Goal: Task Accomplishment & Management: Complete application form

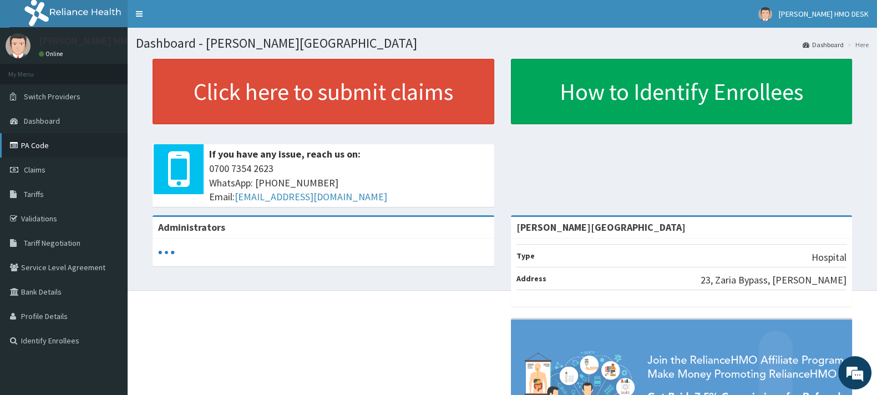
click at [38, 142] on link "PA Code" at bounding box center [64, 145] width 128 height 24
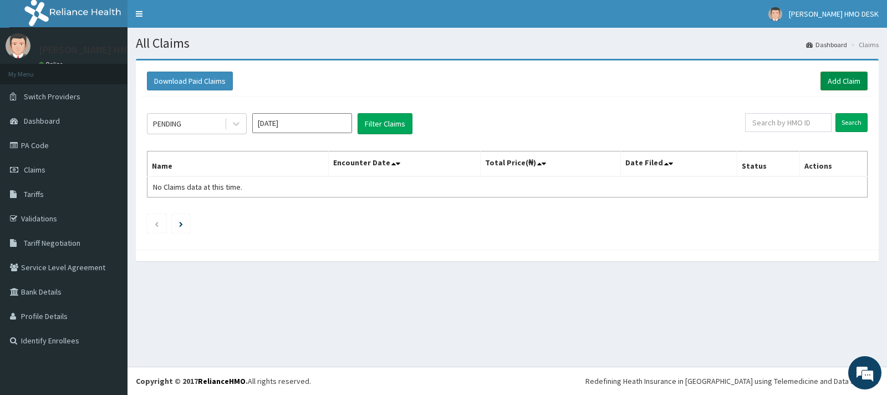
click at [839, 77] on link "Add Claim" at bounding box center [844, 81] width 47 height 19
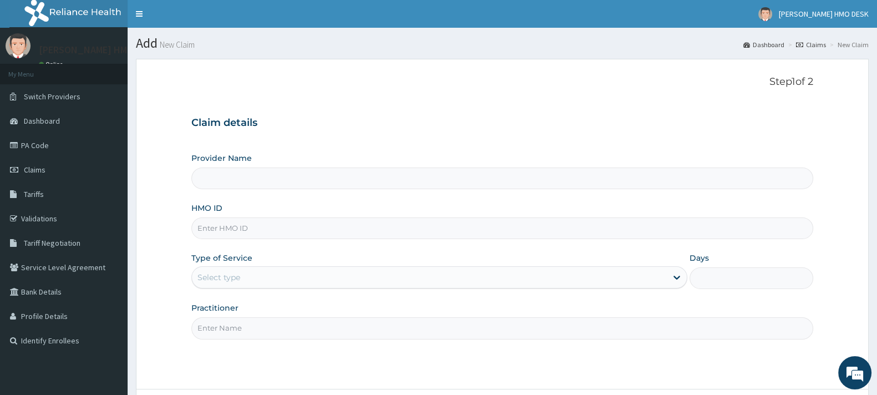
type input "[PERSON_NAME][GEOGRAPHIC_DATA]"
click at [230, 231] on input "HMO ID" at bounding box center [501, 228] width 621 height 22
type input "TBW/10022/A"
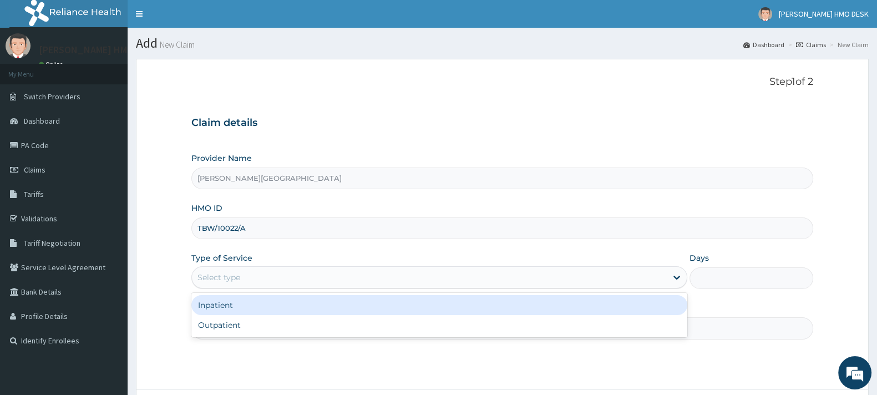
click at [234, 279] on div "Select type" at bounding box center [218, 277] width 43 height 11
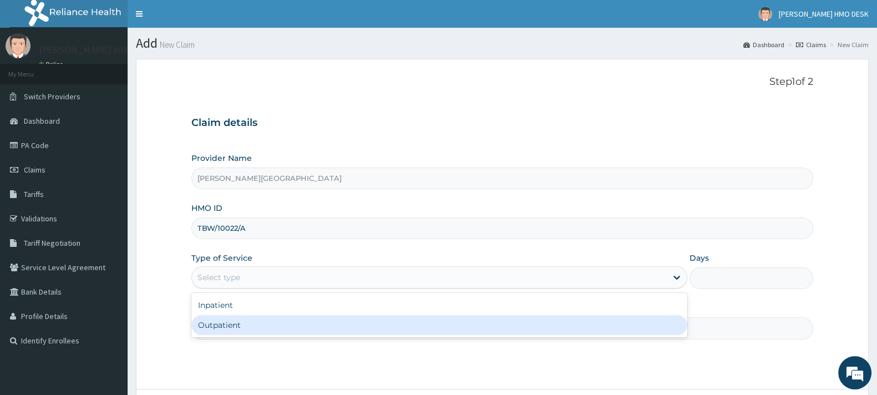
click at [225, 325] on div "Outpatient" at bounding box center [439, 325] width 496 height 20
type input "1"
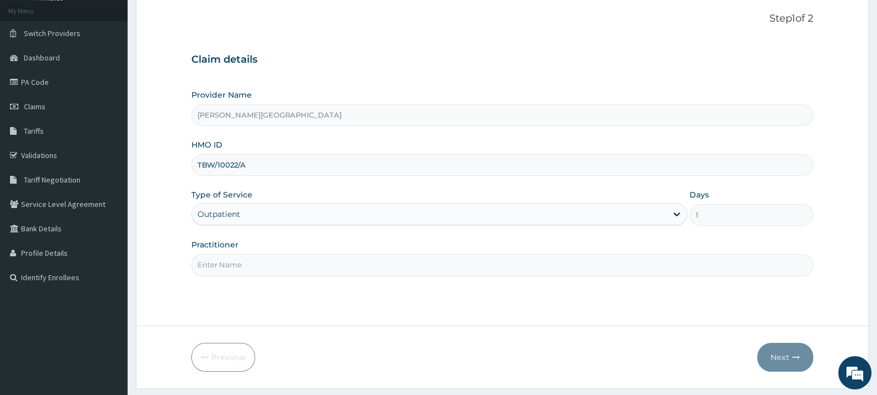
scroll to position [94, 0]
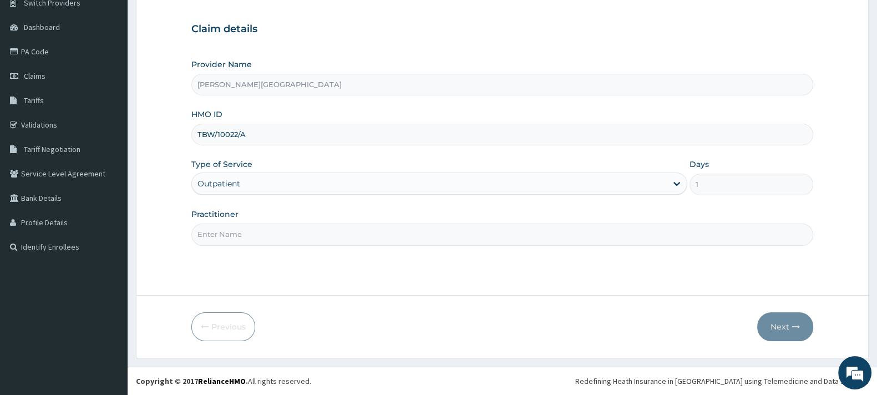
click at [243, 242] on input "Practitioner" at bounding box center [501, 234] width 621 height 22
type input "AMAKU"
click at [787, 325] on button "Next" at bounding box center [785, 326] width 56 height 29
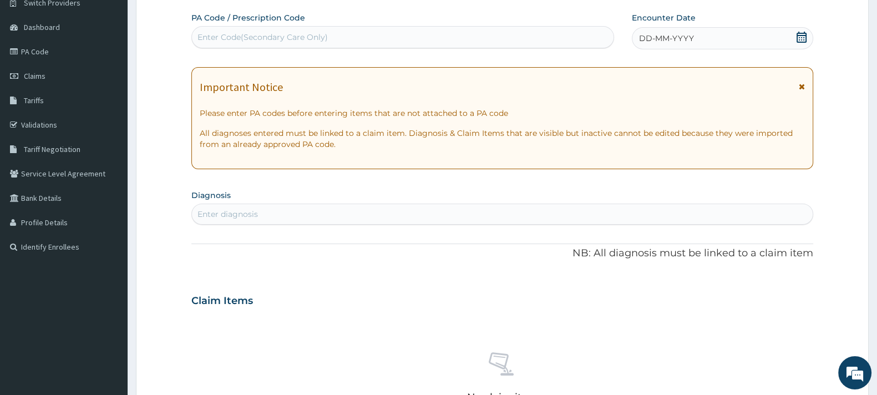
click at [269, 45] on div "Enter Code(Secondary Care Only)" at bounding box center [402, 37] width 421 height 18
click at [262, 41] on div "Enter Code(Secondary Care Only)" at bounding box center [262, 37] width 130 height 11
type input "PA/5FC4EB"
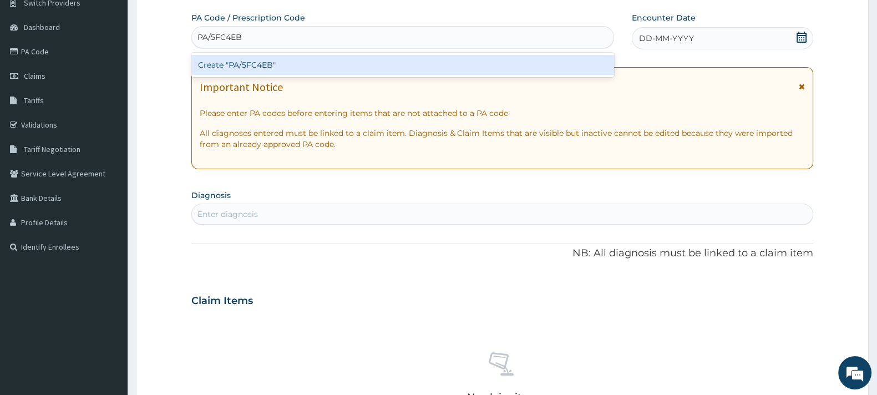
click at [249, 62] on div "Create "PA/5FC4EB"" at bounding box center [402, 65] width 422 height 20
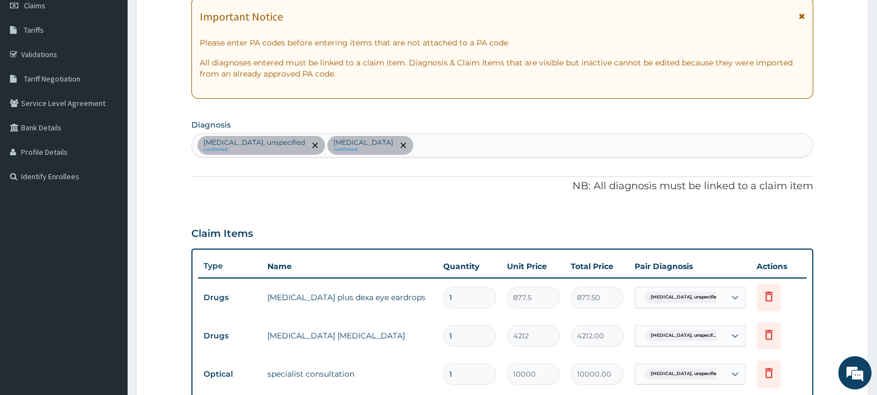
scroll to position [142, 0]
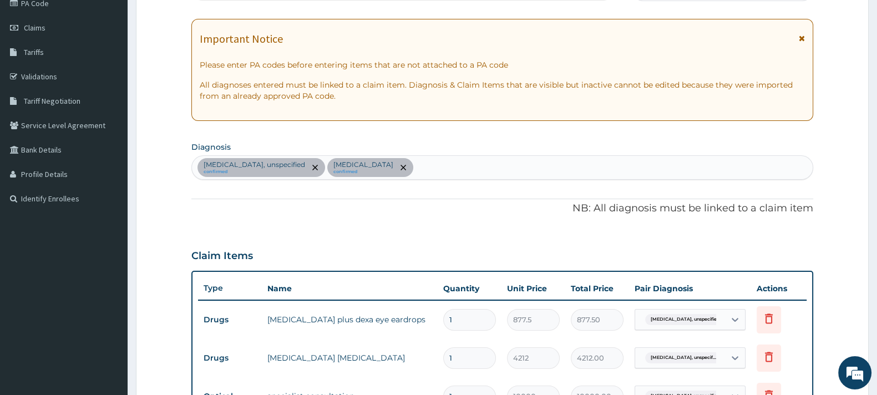
click at [514, 162] on div "Glaucoma, unspecified confirmed Viral conjunctivitis, unspecified confirmed" at bounding box center [502, 167] width 620 height 23
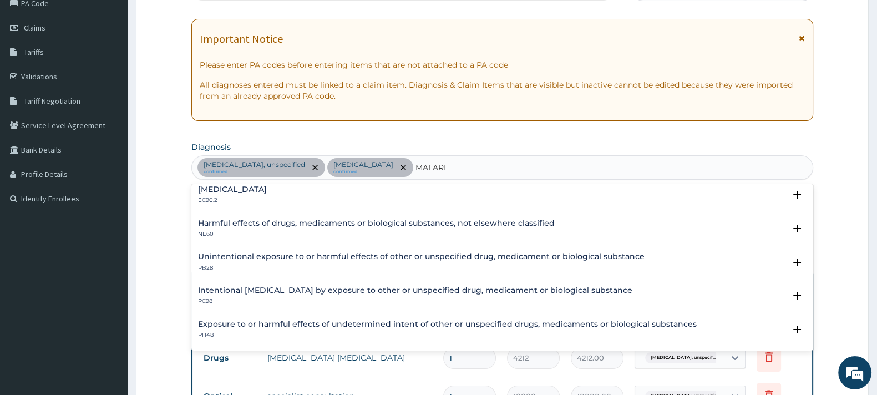
scroll to position [0, 0]
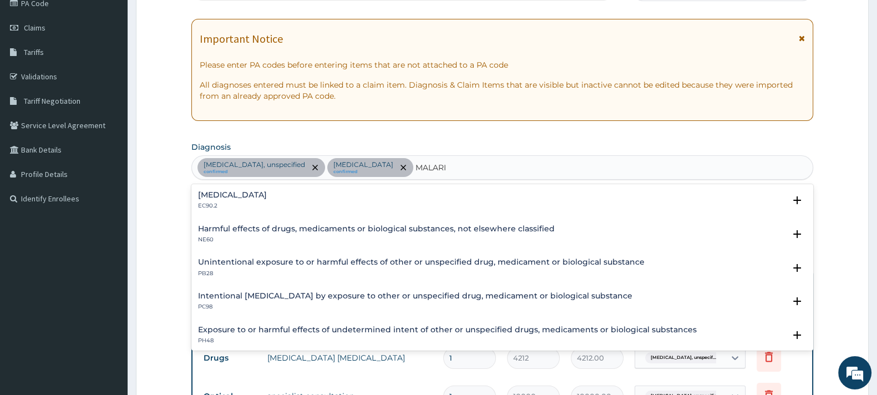
type input "MALARIA"
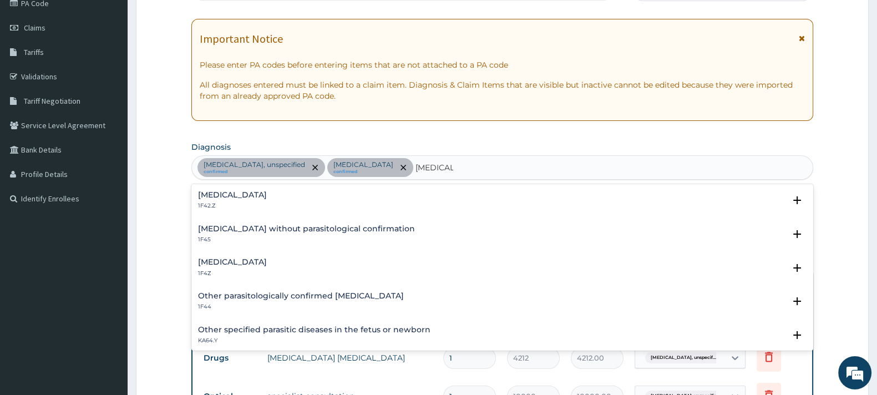
click at [244, 259] on h4 "Malaria, unspecified" at bounding box center [232, 262] width 69 height 8
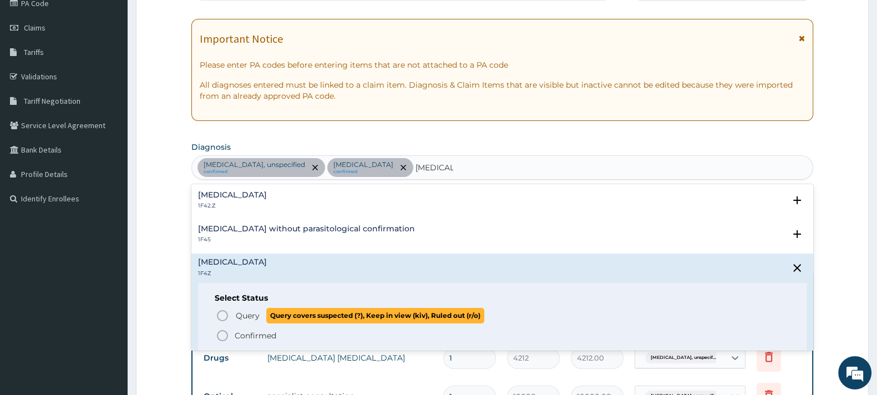
click at [219, 314] on icon "status option query" at bounding box center [222, 315] width 13 height 13
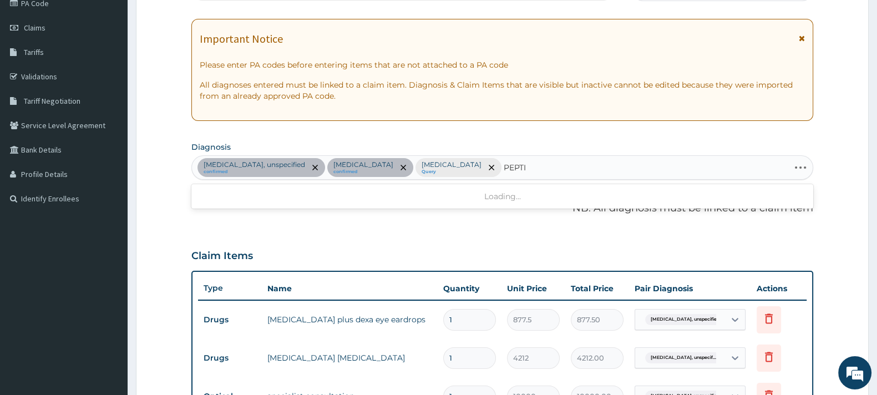
type input "PEPTIC"
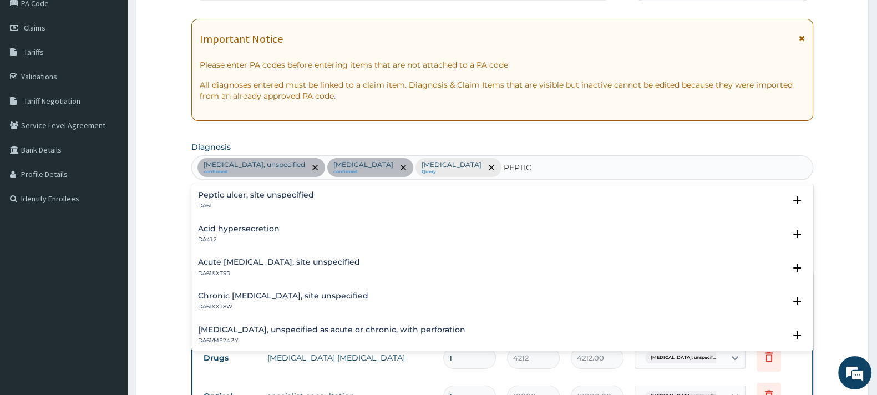
click at [258, 199] on div "Peptic ulcer, site unspecified DA61" at bounding box center [256, 200] width 116 height 19
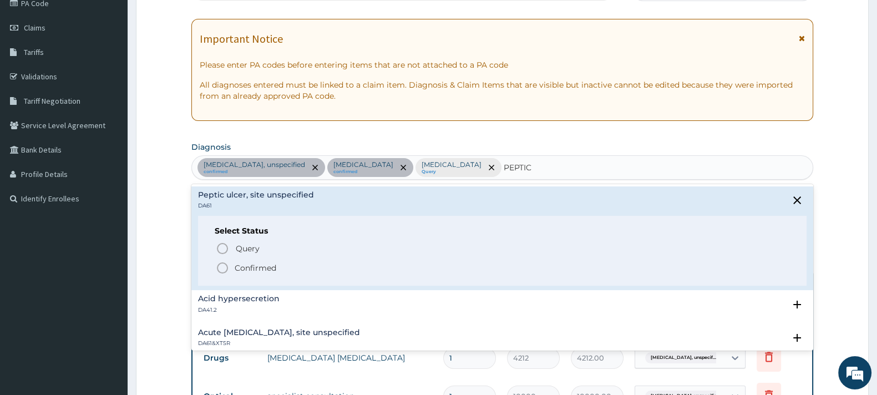
click at [220, 264] on icon "status option filled" at bounding box center [222, 267] width 13 height 13
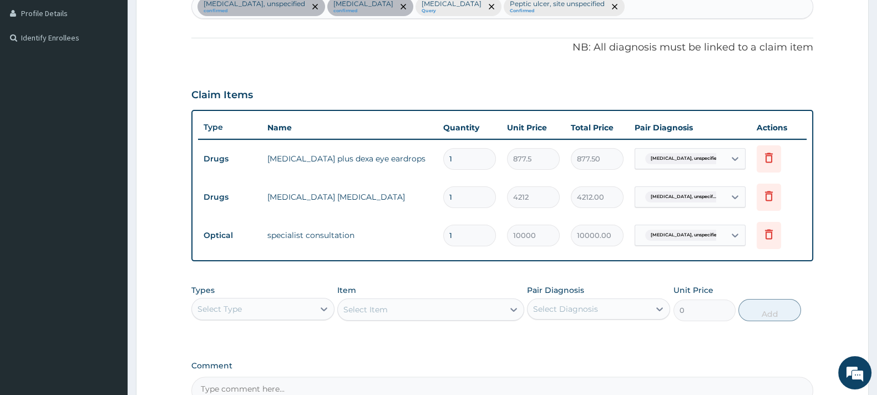
scroll to position [426, 0]
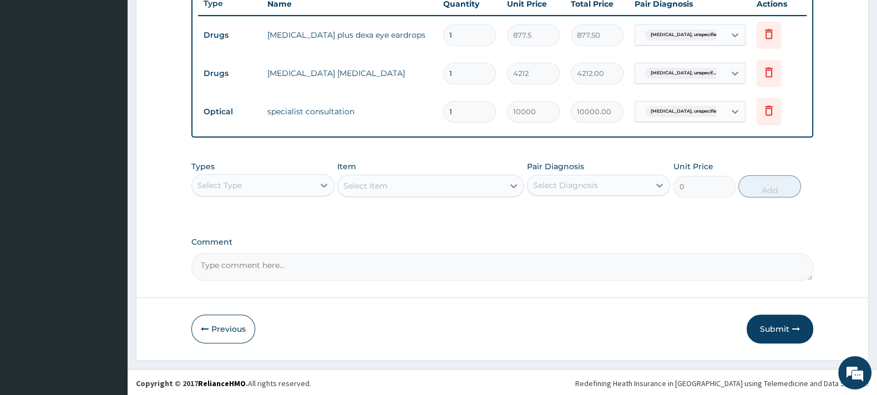
click at [251, 177] on div "Select Type" at bounding box center [253, 185] width 122 height 18
click at [377, 187] on div "Select Item" at bounding box center [430, 186] width 186 height 22
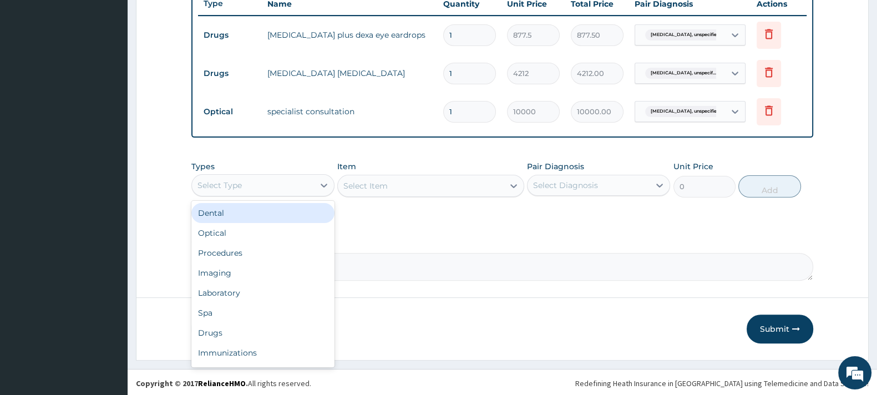
click at [285, 182] on div "Select Type" at bounding box center [253, 185] width 122 height 18
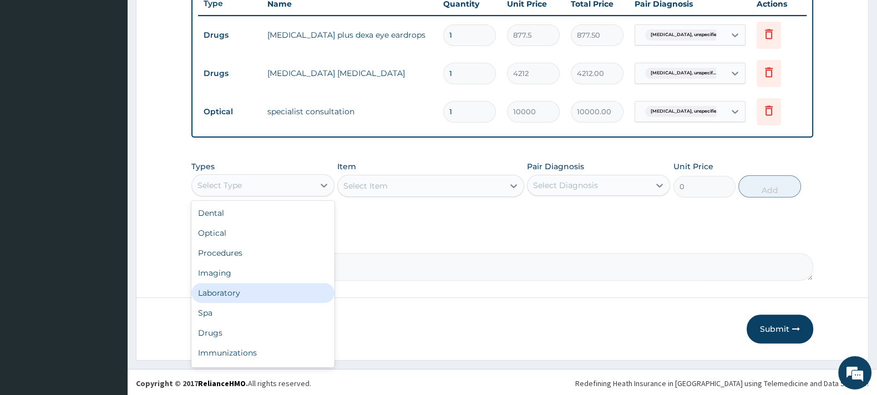
click at [219, 294] on div "Laboratory" at bounding box center [262, 293] width 143 height 20
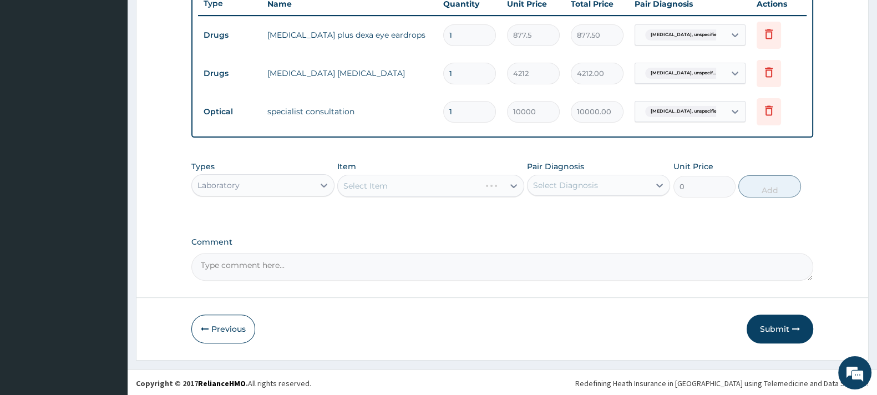
click at [405, 188] on div "Select Item" at bounding box center [430, 186] width 186 height 22
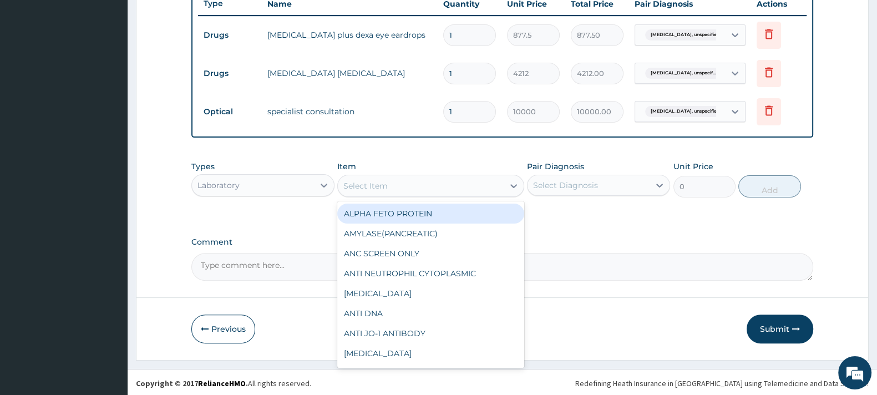
click at [405, 188] on div "Select Item" at bounding box center [420, 186] width 165 height 18
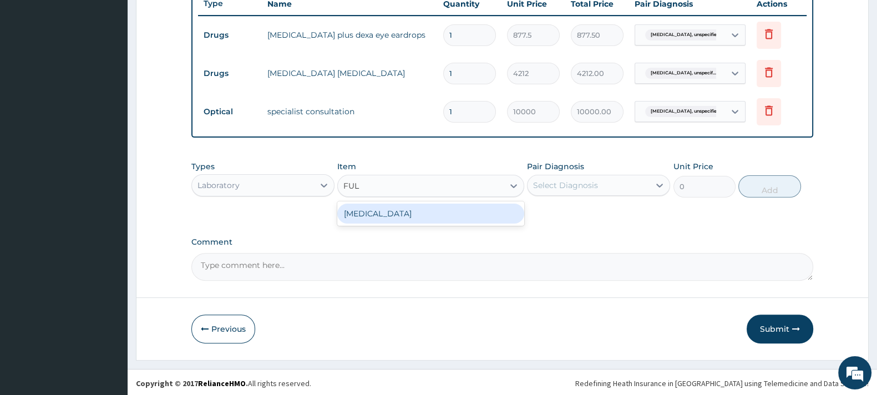
type input "FULL"
click at [390, 213] on div "FULL BLOOD COUNT" at bounding box center [430, 213] width 186 height 20
type input "5000"
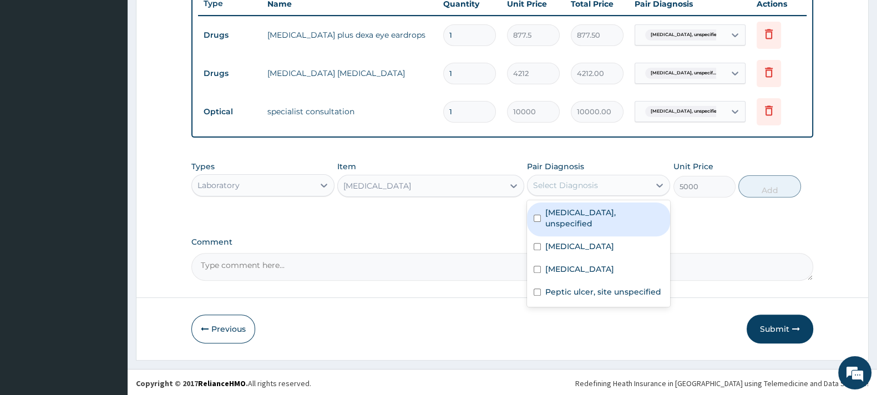
click at [567, 180] on div "Select Diagnosis" at bounding box center [565, 185] width 65 height 11
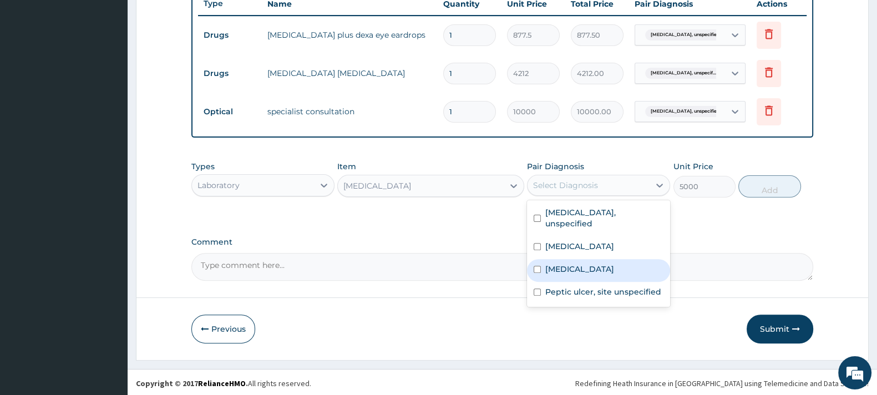
click at [582, 269] on label "Malaria, unspecified" at bounding box center [579, 268] width 69 height 11
checkbox input "true"
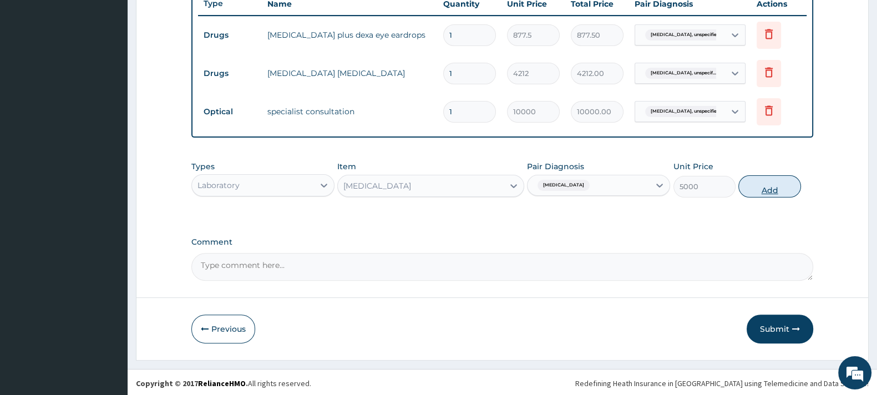
click at [770, 187] on button "Add" at bounding box center [769, 186] width 62 height 22
type input "0"
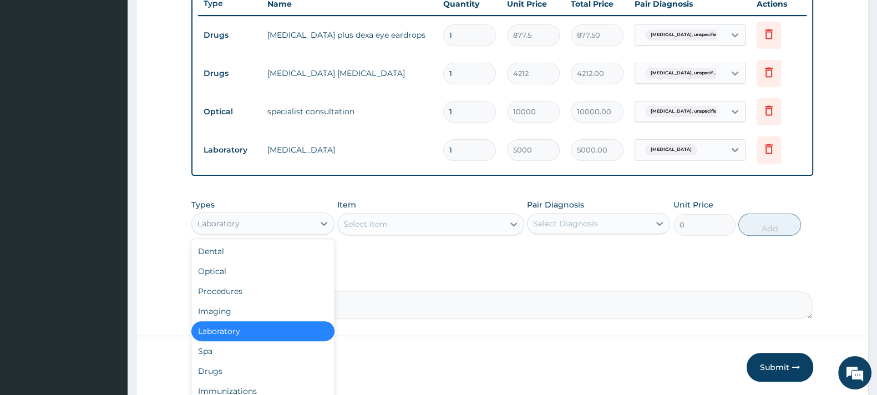
click at [299, 219] on div "Laboratory" at bounding box center [253, 224] width 122 height 18
click at [208, 368] on div "Drugs" at bounding box center [262, 371] width 143 height 20
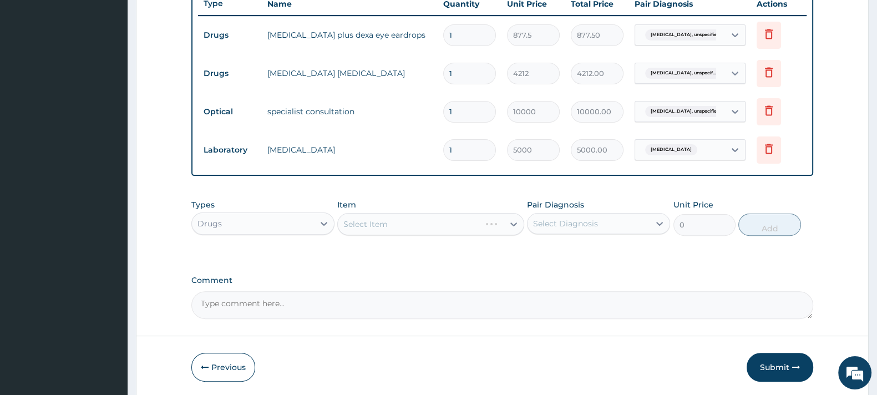
click at [388, 223] on div "Select Item" at bounding box center [430, 224] width 186 height 22
click at [388, 223] on div "Select Item" at bounding box center [420, 224] width 165 height 18
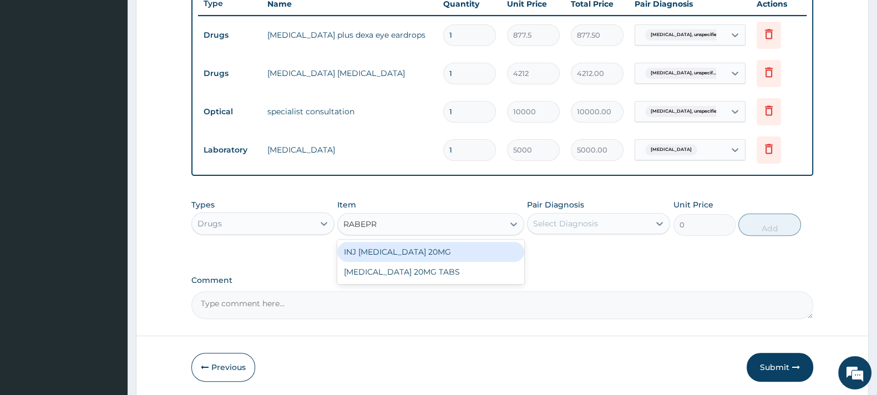
type input "RABEPRA"
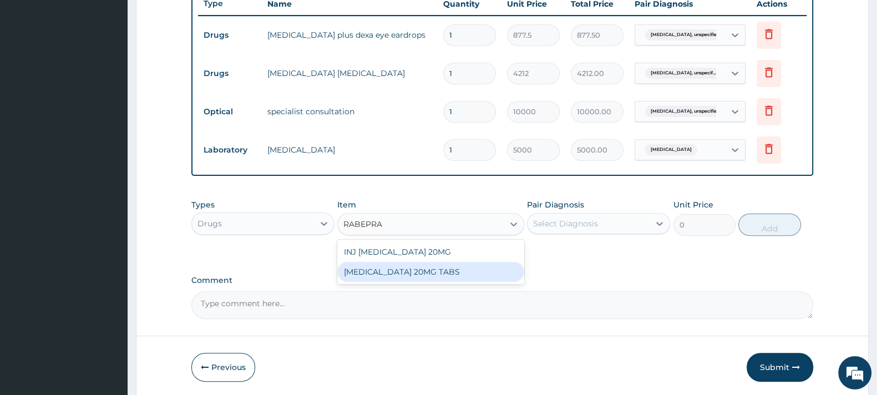
click at [384, 268] on div "RABEPRAZOLE 20MG TABS" at bounding box center [430, 272] width 186 height 20
type input "114.075"
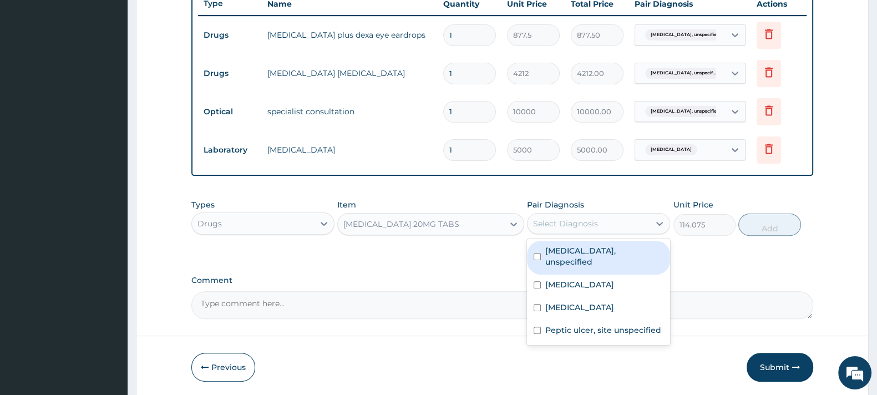
click at [594, 215] on div "Select Diagnosis" at bounding box center [588, 224] width 122 height 18
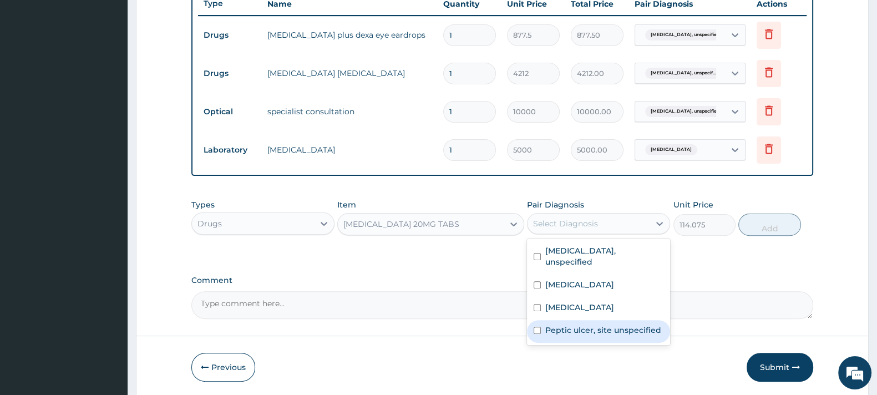
click at [573, 338] on div "Peptic ulcer, site unspecified" at bounding box center [598, 331] width 143 height 23
checkbox input "true"
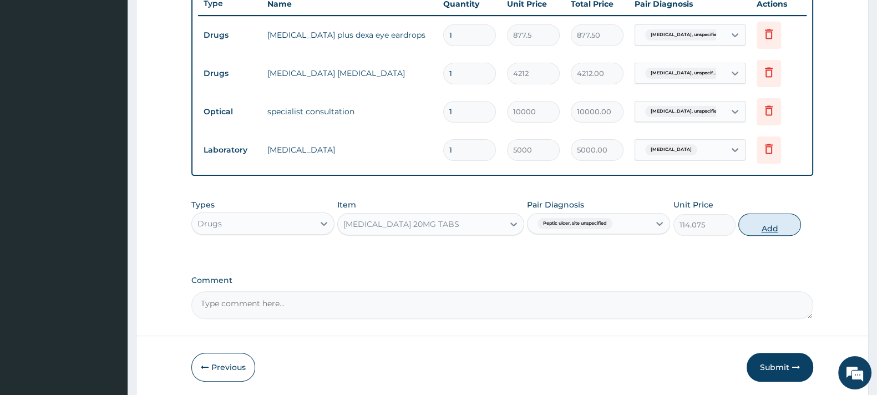
click at [767, 225] on button "Add" at bounding box center [769, 224] width 62 height 22
type input "0"
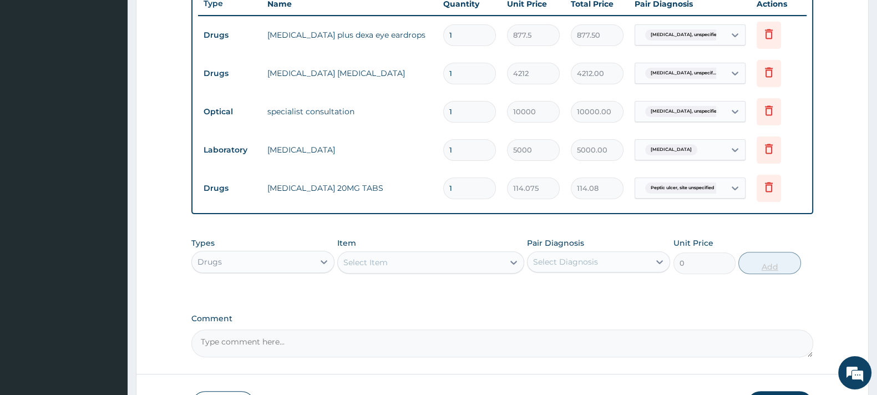
type input "0.00"
type input "6"
type input "684.45"
type input "60"
type input "6844.50"
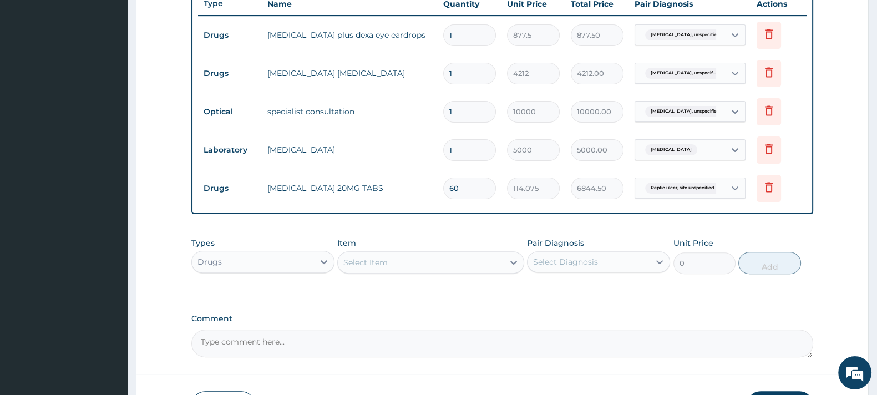
type input "60"
click at [366, 258] on div "Select Item" at bounding box center [365, 262] width 44 height 11
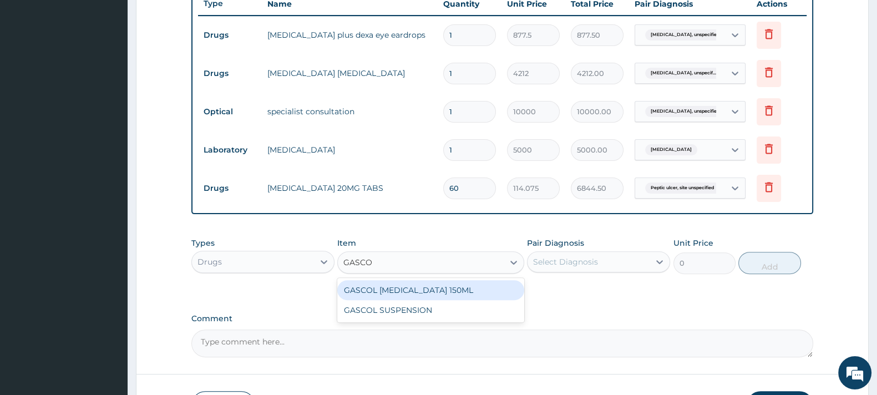
type input "GASCOL"
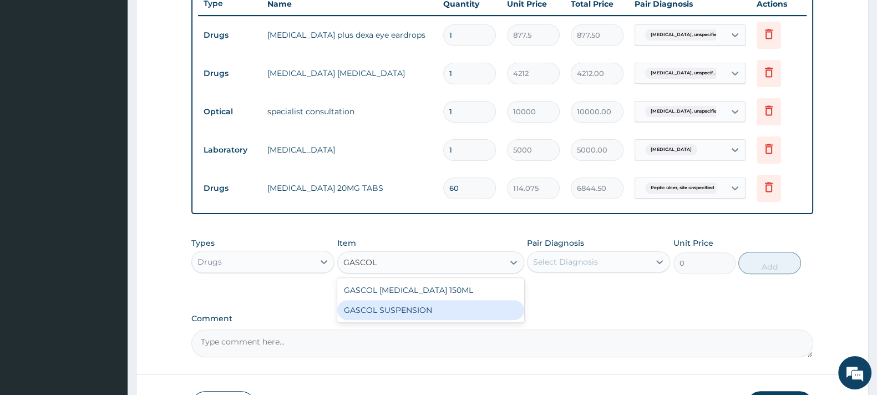
click at [366, 307] on div "GASCOL SUSPENSION" at bounding box center [430, 310] width 186 height 20
type input "1316.25"
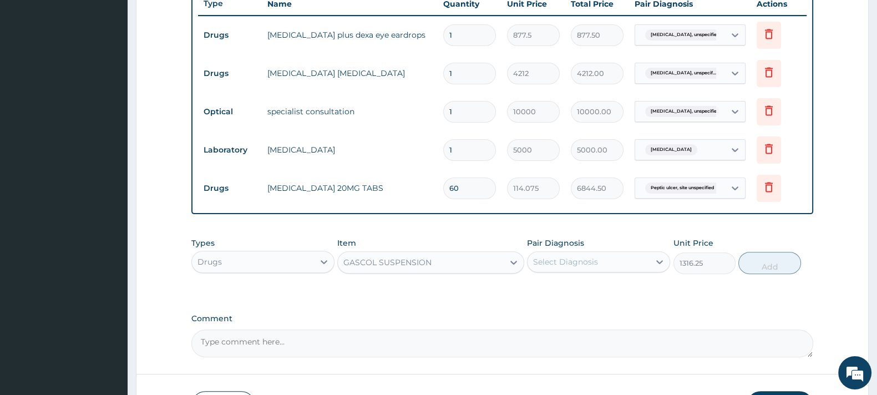
click at [565, 257] on div "Select Diagnosis" at bounding box center [565, 261] width 65 height 11
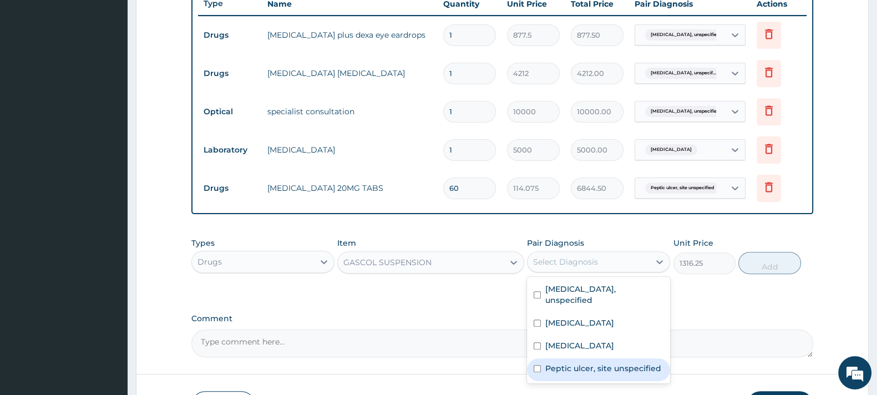
click at [568, 358] on div "Peptic ulcer, site unspecified" at bounding box center [598, 369] width 143 height 23
checkbox input "true"
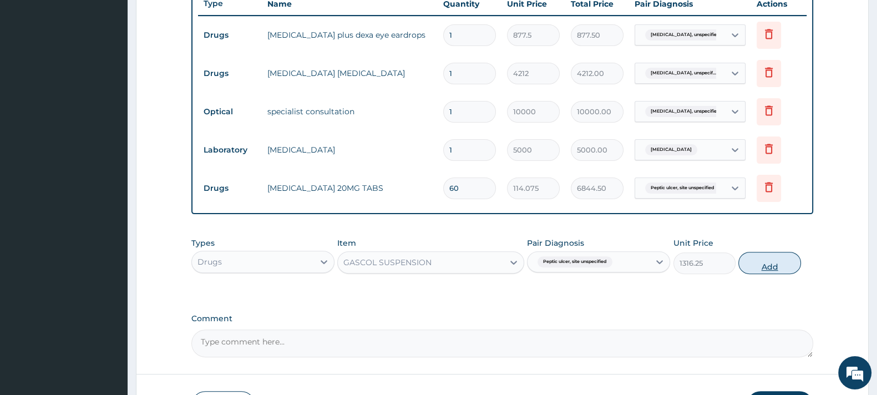
click at [765, 263] on button "Add" at bounding box center [769, 263] width 62 height 22
type input "0"
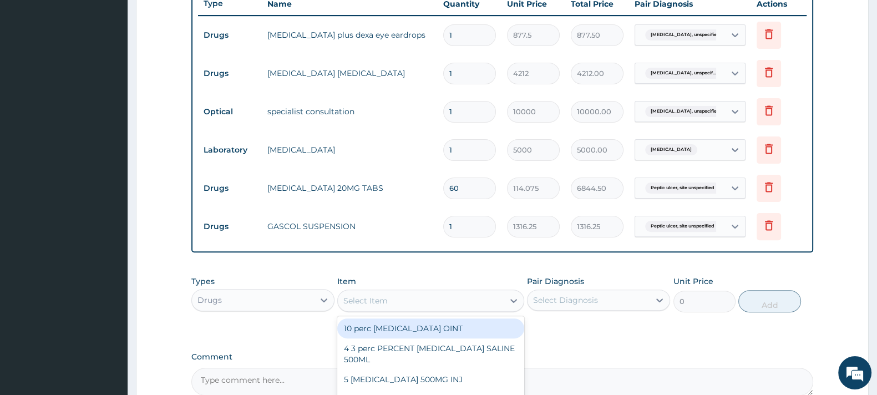
click at [360, 300] on div "Select Item" at bounding box center [365, 300] width 44 height 11
type input "PARACE"
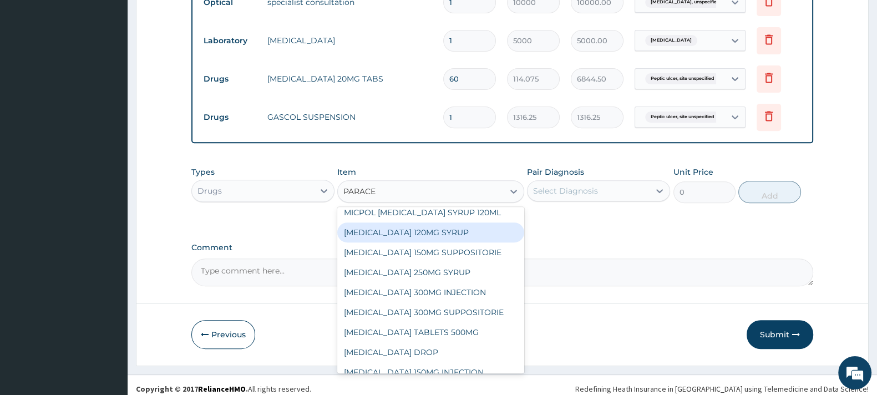
scroll to position [536, 0]
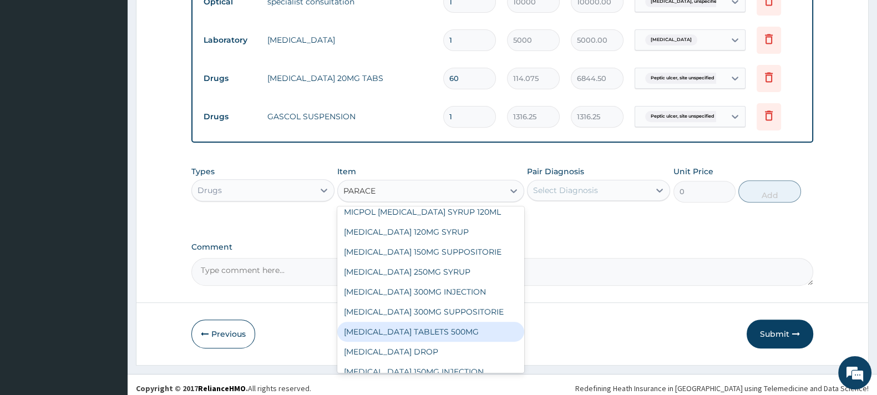
click at [450, 322] on div "PARACETAMOL TABLETS 500MG" at bounding box center [430, 332] width 186 height 20
type input "50"
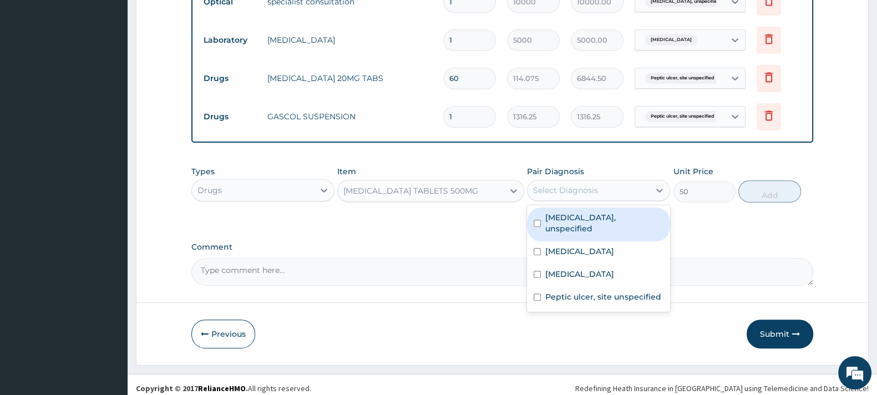
click at [601, 181] on div "Select Diagnosis" at bounding box center [588, 190] width 122 height 18
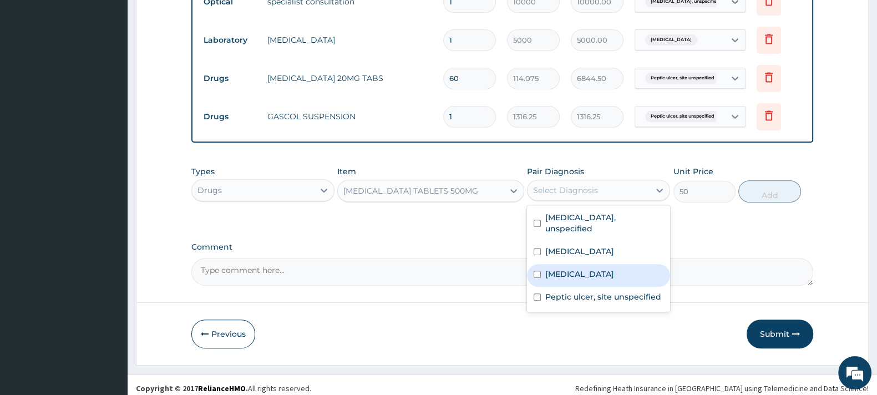
click at [590, 277] on label "Malaria, unspecified" at bounding box center [579, 273] width 69 height 11
checkbox input "true"
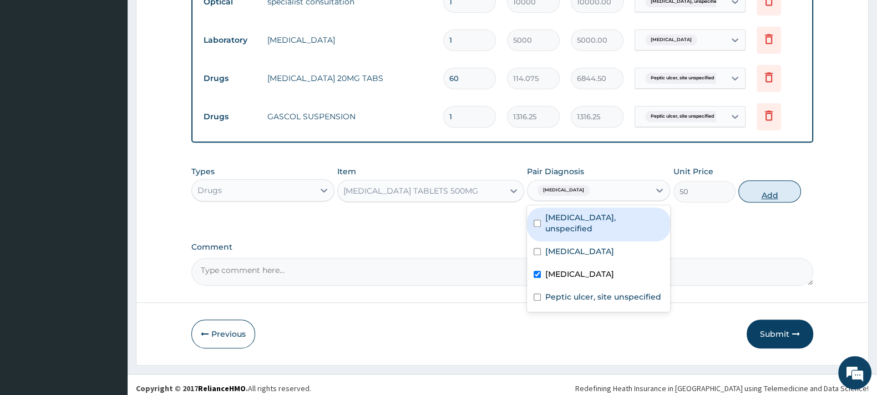
click at [762, 187] on button "Add" at bounding box center [769, 191] width 62 height 22
type input "0"
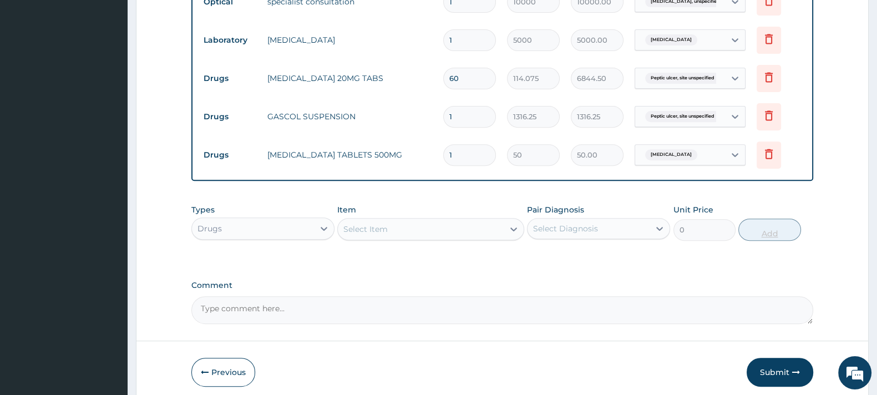
type input "18"
type input "900.00"
type input "18"
click at [776, 376] on button "Submit" at bounding box center [779, 372] width 67 height 29
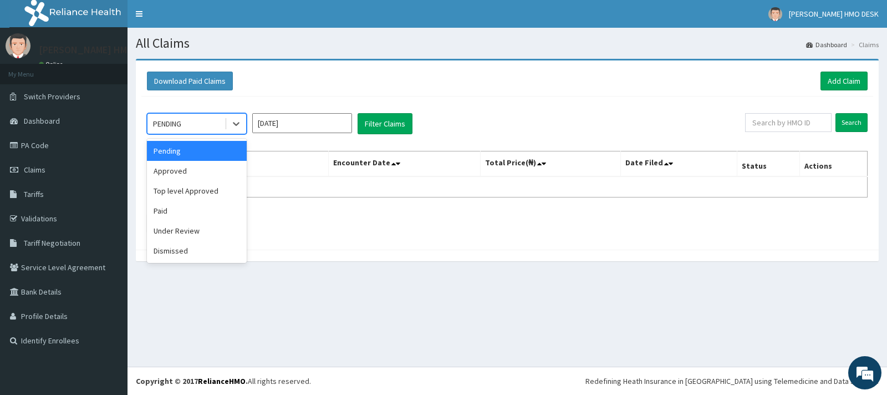
click at [191, 120] on div "PENDING" at bounding box center [185, 124] width 77 height 18
click at [169, 173] on div "Approved" at bounding box center [197, 171] width 100 height 20
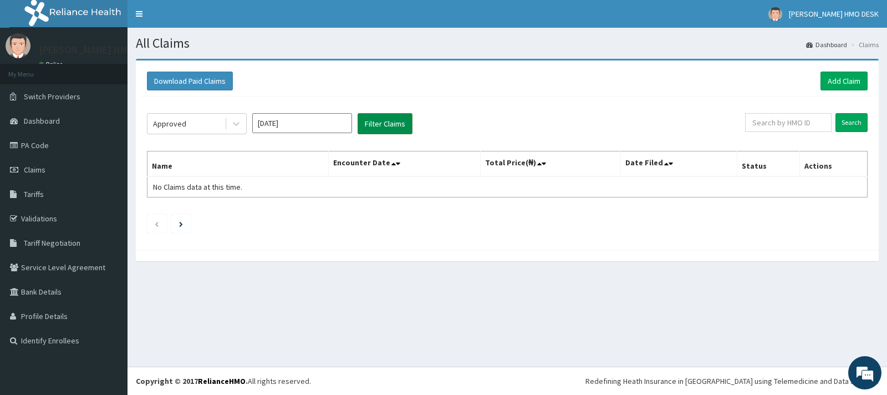
click at [391, 122] on button "Filter Claims" at bounding box center [385, 123] width 55 height 21
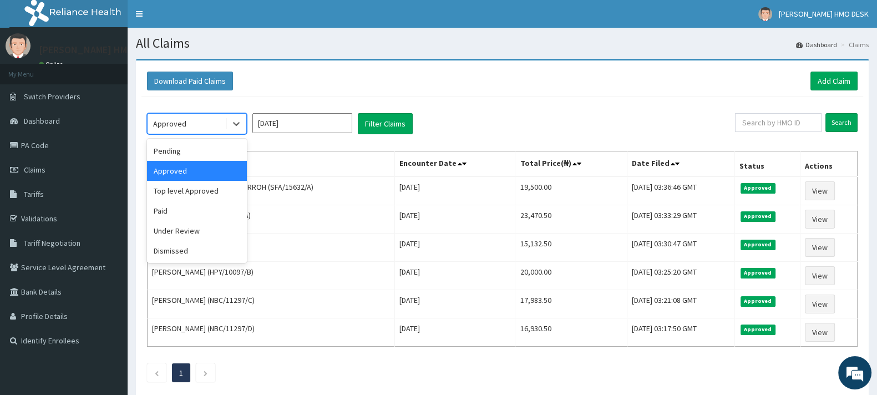
click at [179, 119] on div "Approved" at bounding box center [169, 123] width 33 height 11
click at [175, 233] on div "Under Review" at bounding box center [197, 231] width 100 height 20
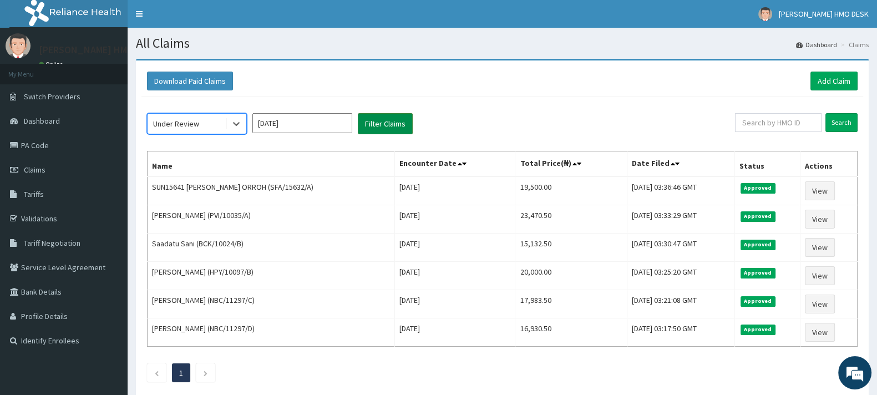
click at [385, 120] on button "Filter Claims" at bounding box center [385, 123] width 55 height 21
